Goal: Task Accomplishment & Management: Use online tool/utility

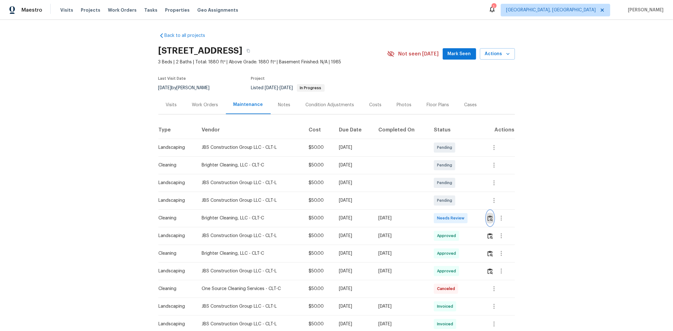
click at [478, 220] on img "button" at bounding box center [490, 219] width 5 height 6
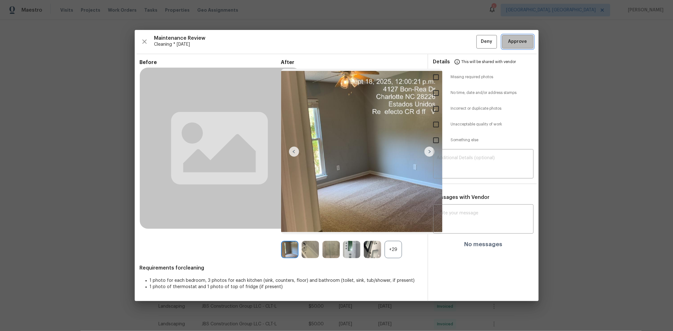
click at [478, 45] on span "Approve" at bounding box center [517, 42] width 19 height 8
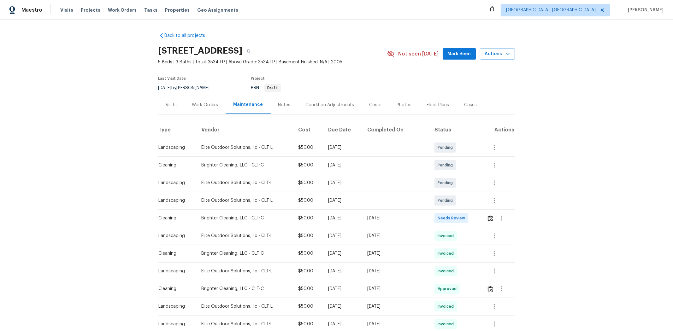
click at [478, 219] on td at bounding box center [498, 219] width 33 height 18
click at [478, 222] on td at bounding box center [498, 219] width 33 height 18
click at [478, 219] on img "button" at bounding box center [490, 219] width 5 height 6
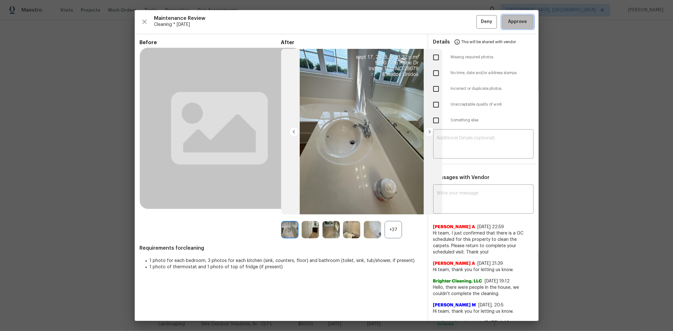
drag, startPoint x: 518, startPoint y: 27, endPoint x: 543, endPoint y: 2, distance: 35.3
click at [478, 27] on button "Approve" at bounding box center [518, 22] width 32 height 14
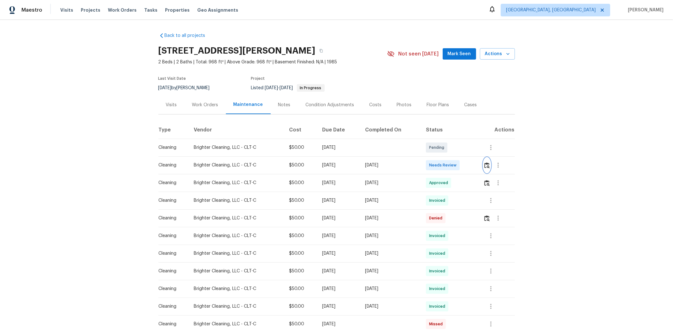
click at [478, 165] on img "button" at bounding box center [486, 166] width 5 height 6
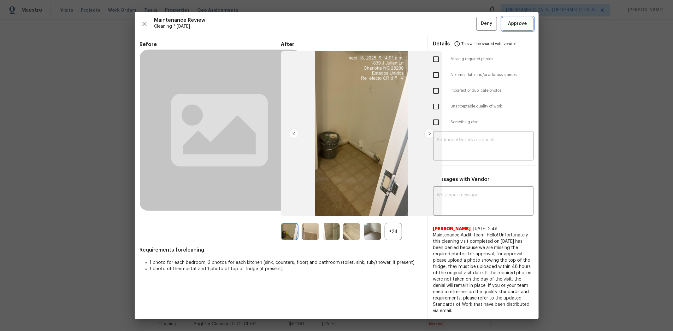
drag, startPoint x: 507, startPoint y: 25, endPoint x: 494, endPoint y: 21, distance: 12.8
click at [478, 24] on span "Approve" at bounding box center [517, 24] width 21 height 8
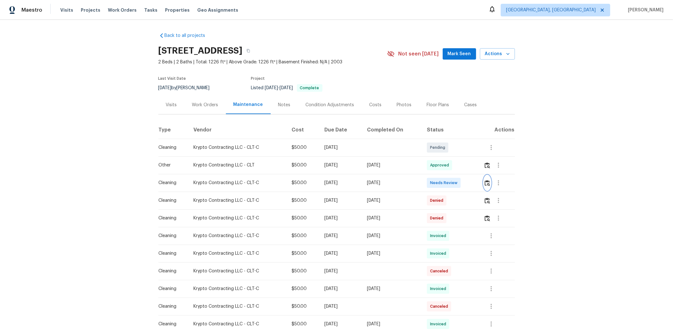
click at [478, 185] on img "button" at bounding box center [487, 183] width 5 height 6
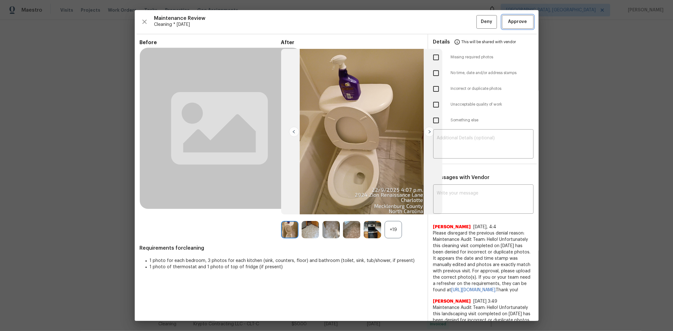
click at [478, 20] on span "Approve" at bounding box center [517, 22] width 19 height 8
